Goal: Information Seeking & Learning: Understand process/instructions

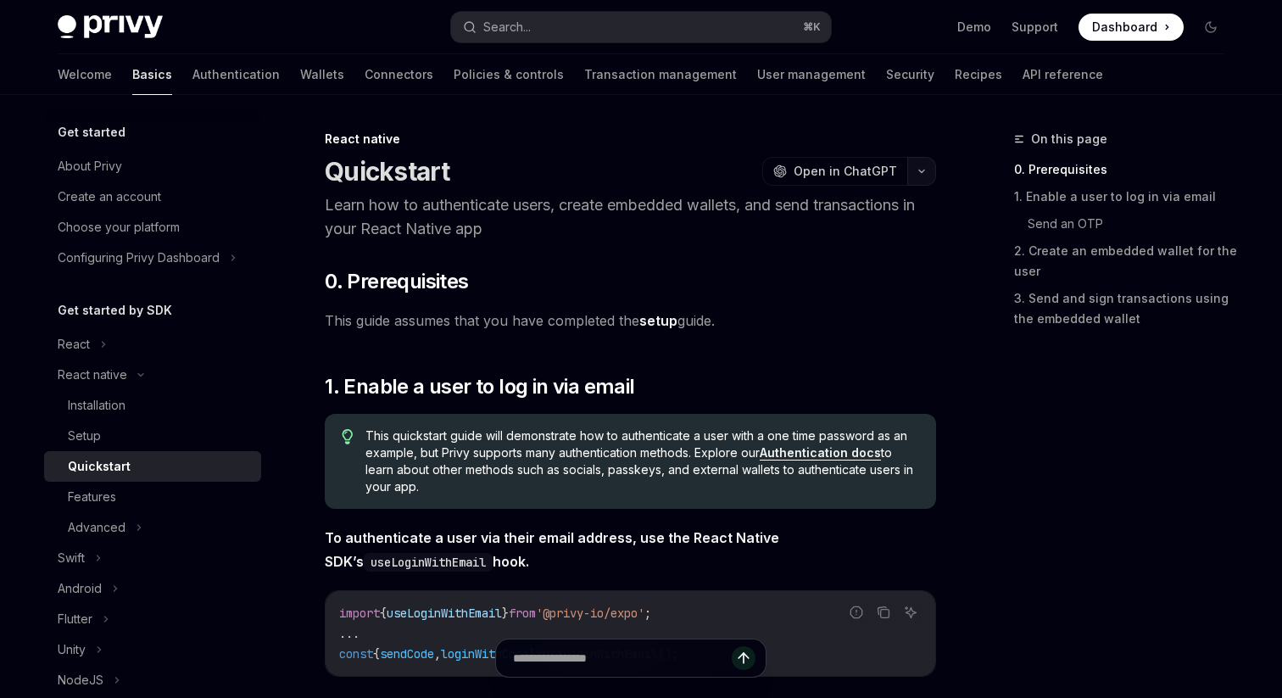
click at [931, 166] on button "button" at bounding box center [921, 171] width 29 height 29
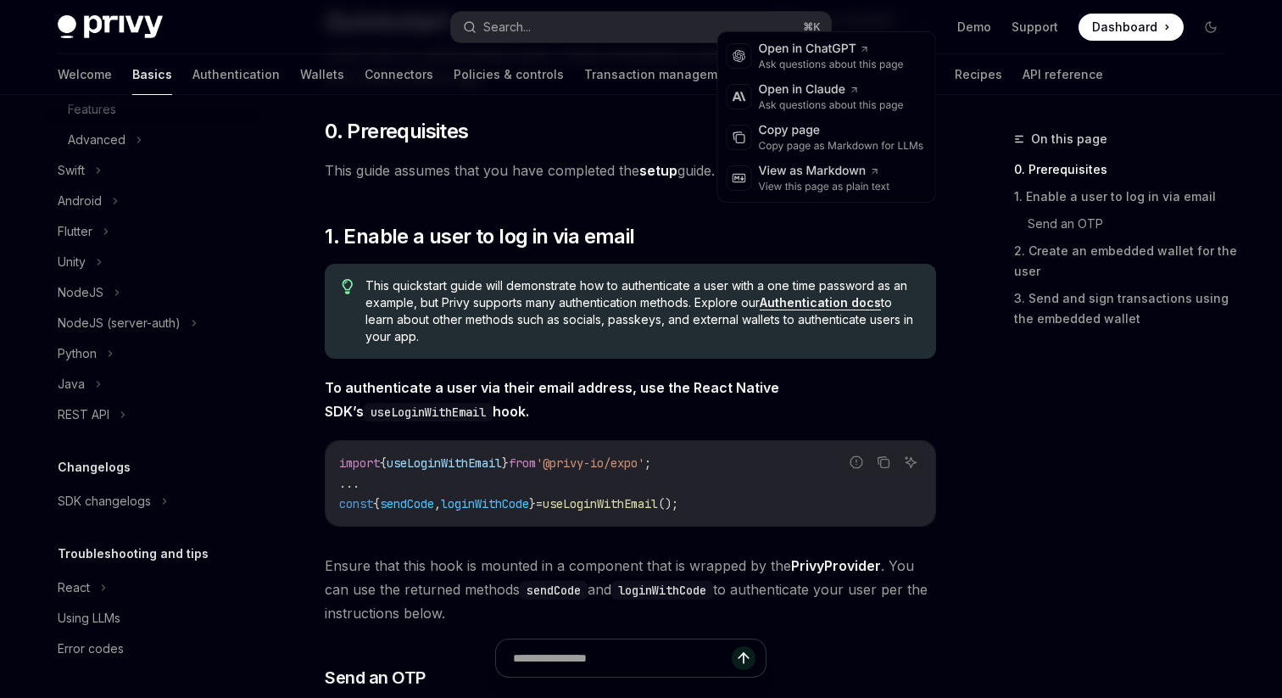
scroll to position [158, 0]
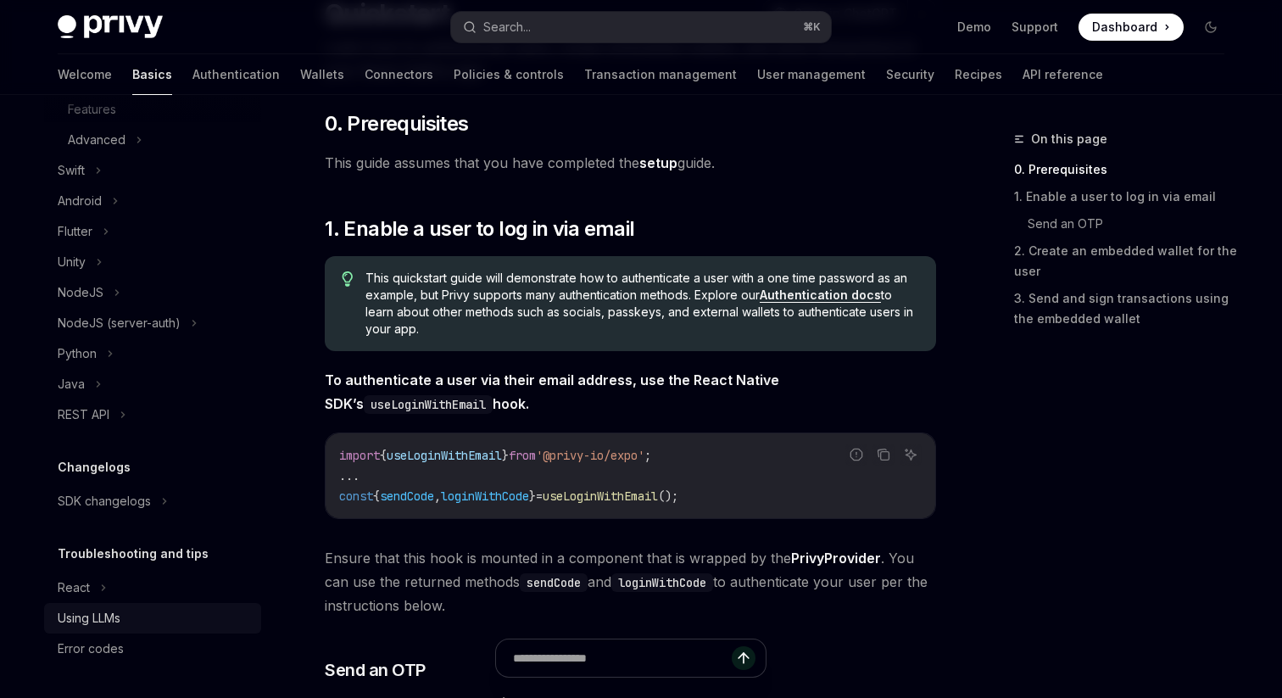
click at [98, 616] on div "Using LLMs" at bounding box center [89, 618] width 63 height 20
type textarea "*"
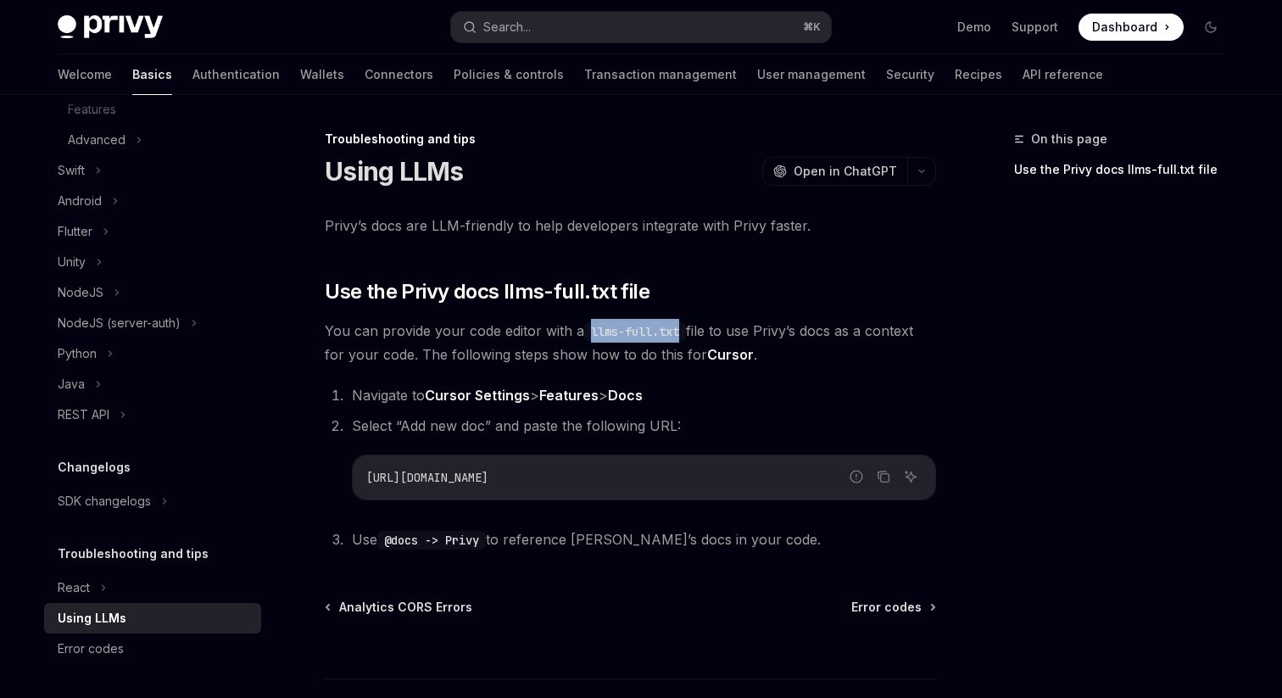
drag, startPoint x: 681, startPoint y: 334, endPoint x: 593, endPoint y: 332, distance: 88.2
click at [593, 332] on code "llms-full.txt" at bounding box center [635, 331] width 102 height 19
copy code "llms-full.txt"
click at [878, 471] on icon "Copy the contents from the code block" at bounding box center [884, 477] width 14 height 14
click at [664, 213] on div "Troubleshooting and tips Using LLMs OpenAI Open in ChatGPT OpenAI Open in ChatG…" at bounding box center [471, 477] width 936 height 696
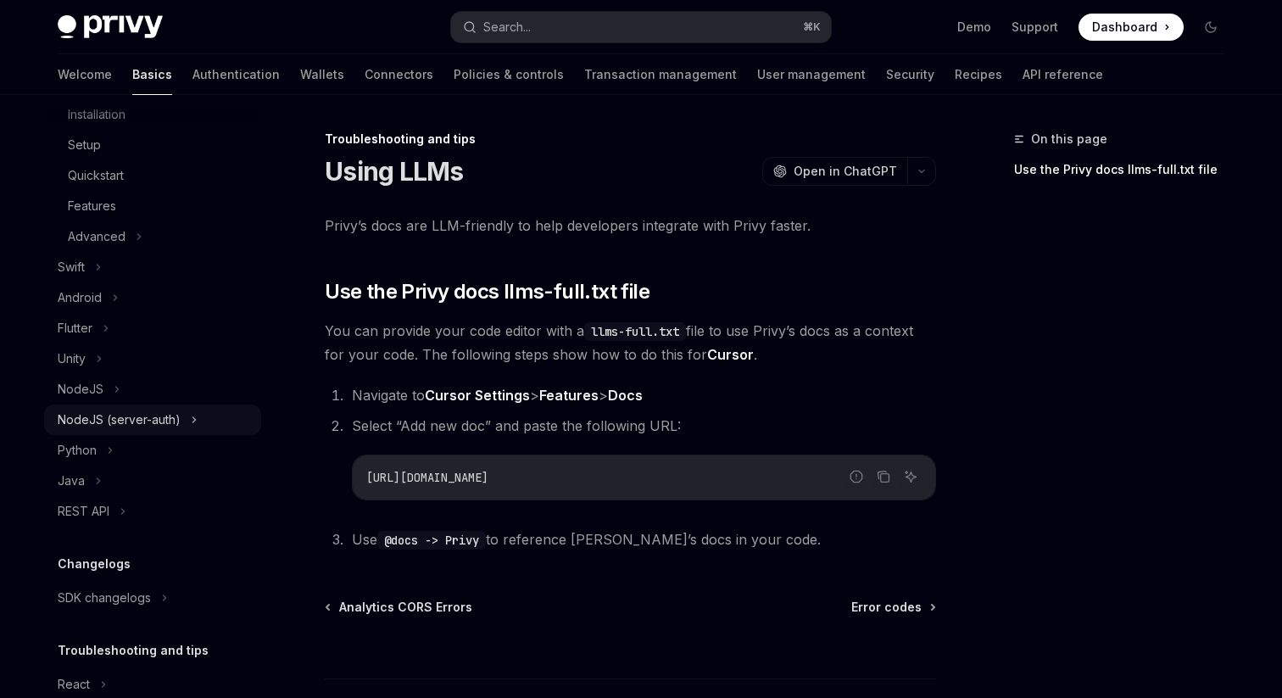
scroll to position [248, 0]
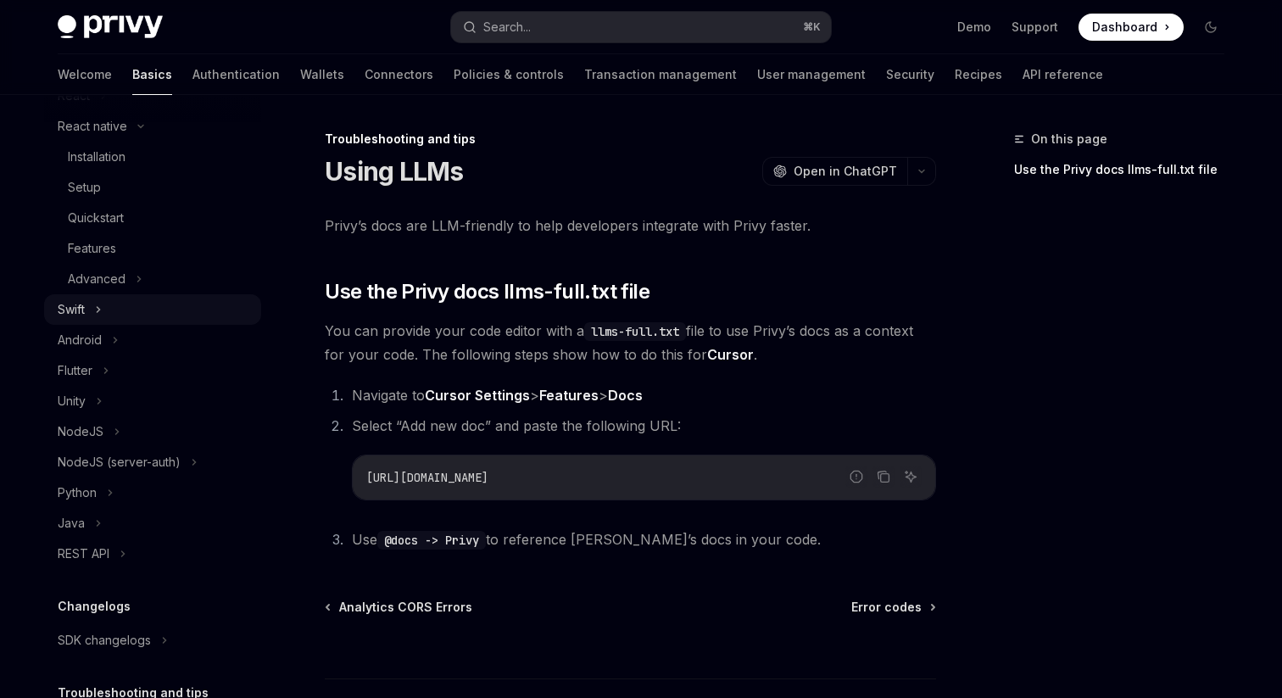
click at [93, 316] on div "Swift" at bounding box center [152, 309] width 217 height 31
type textarea "*"
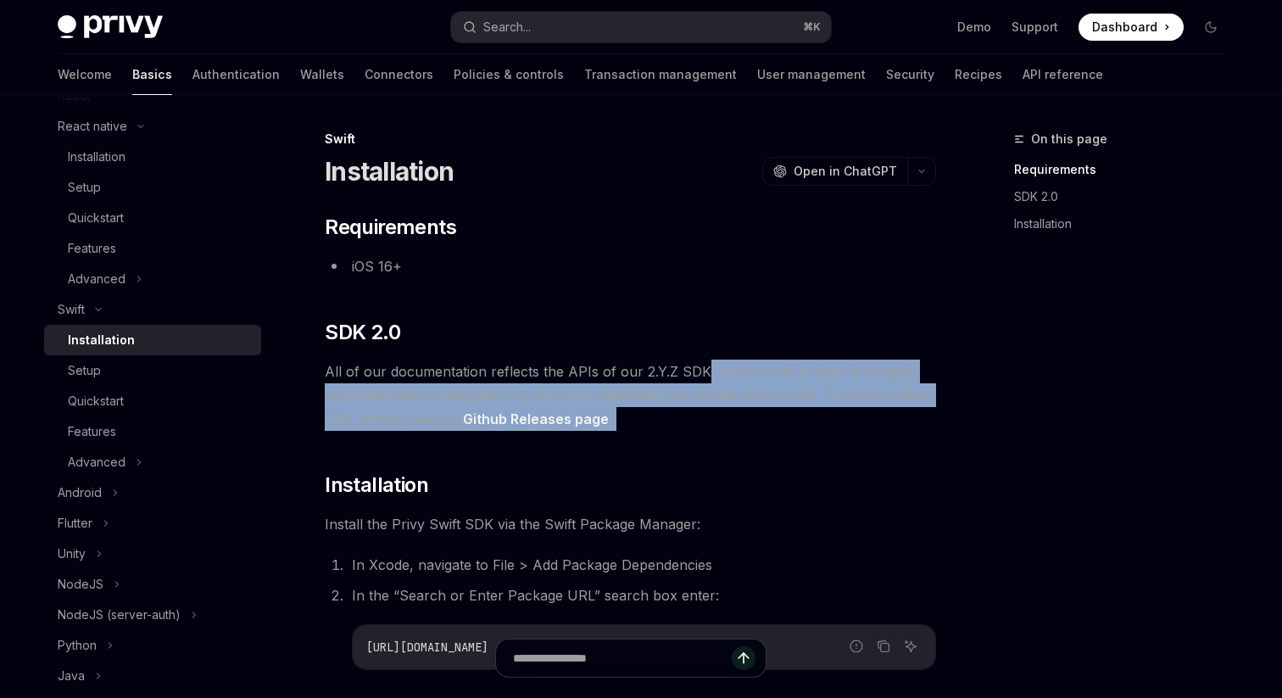
drag, startPoint x: 703, startPoint y: 368, endPoint x: 703, endPoint y: 433, distance: 65.3
click at [703, 433] on div "​ Requirements iOS 16+ ​ SDK 2.0 All of our documentation reflects the APIs of …" at bounding box center [630, 467] width 611 height 507
